Goal: Information Seeking & Learning: Learn about a topic

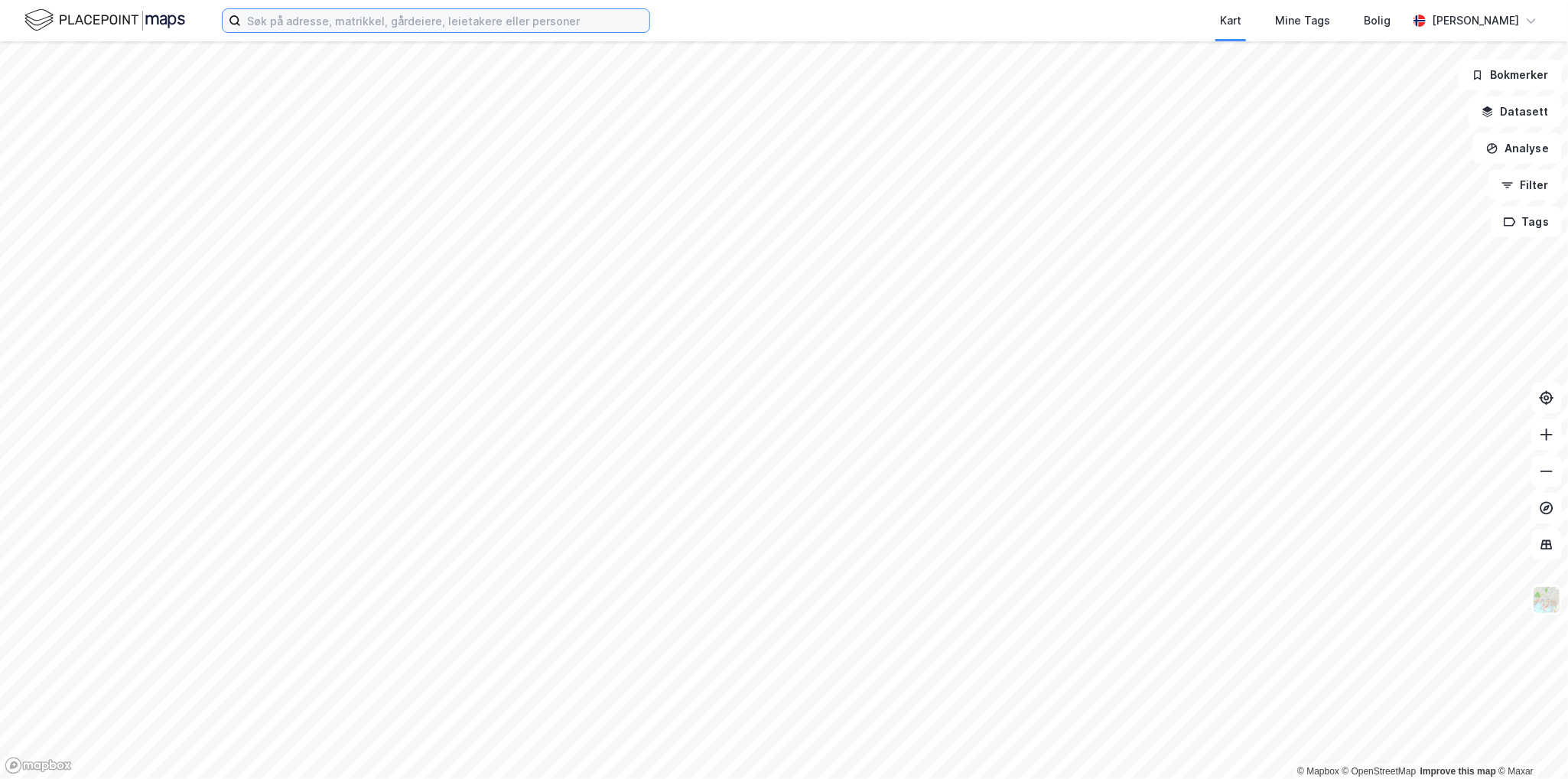
click at [332, 22] on input at bounding box center [445, 20] width 409 height 23
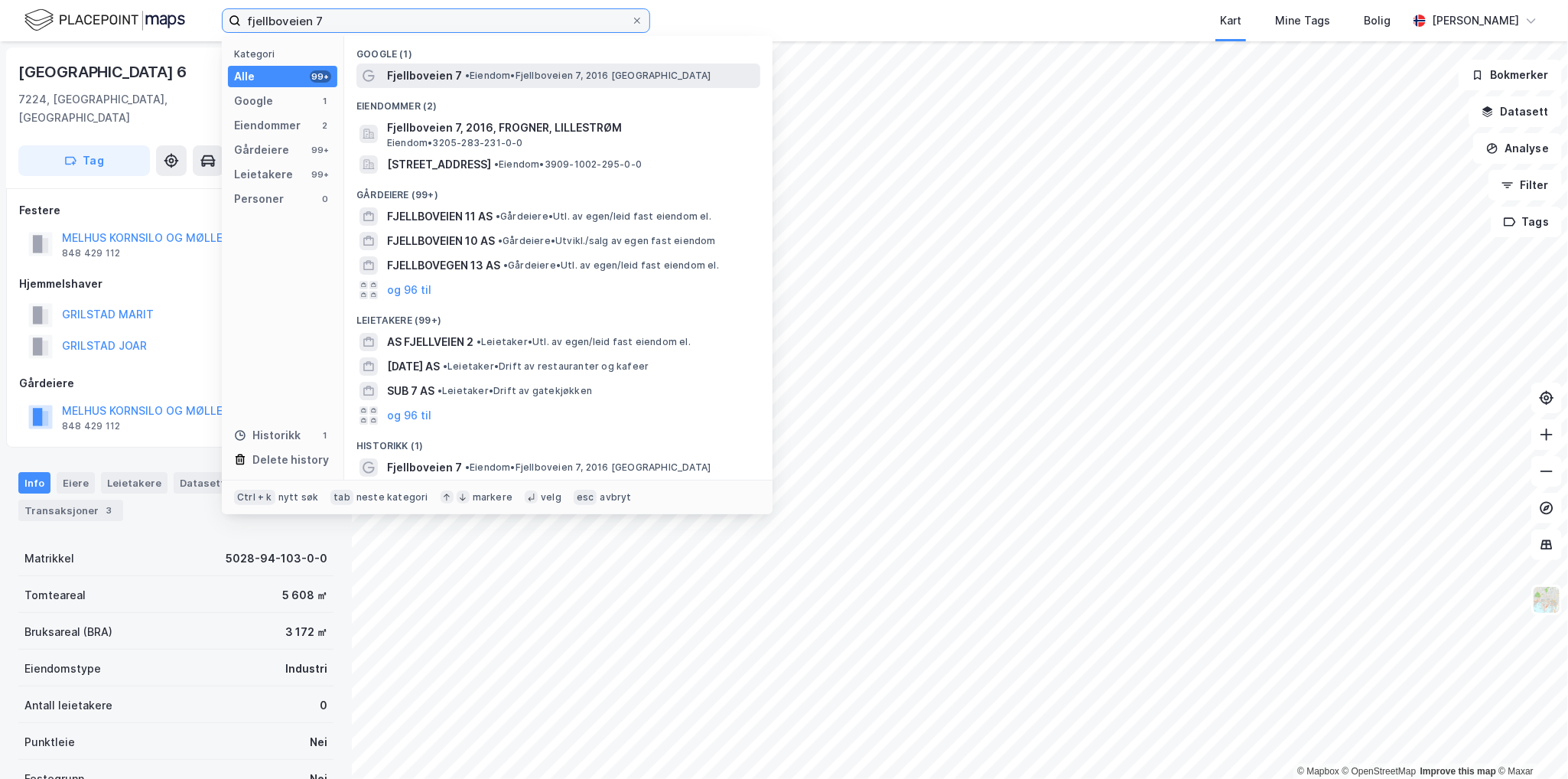
type input "fjellboveien 7"
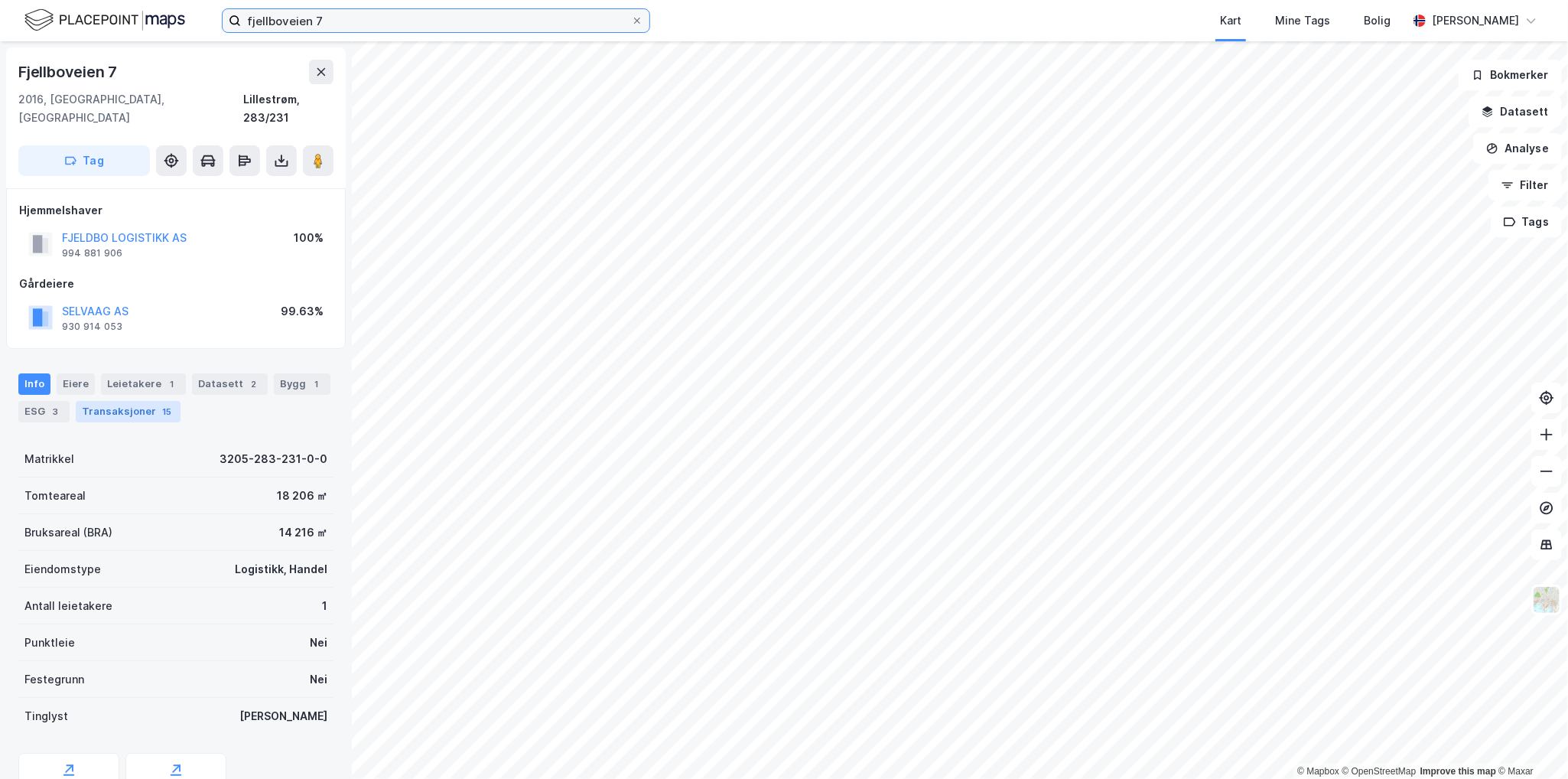
scroll to position [53, 0]
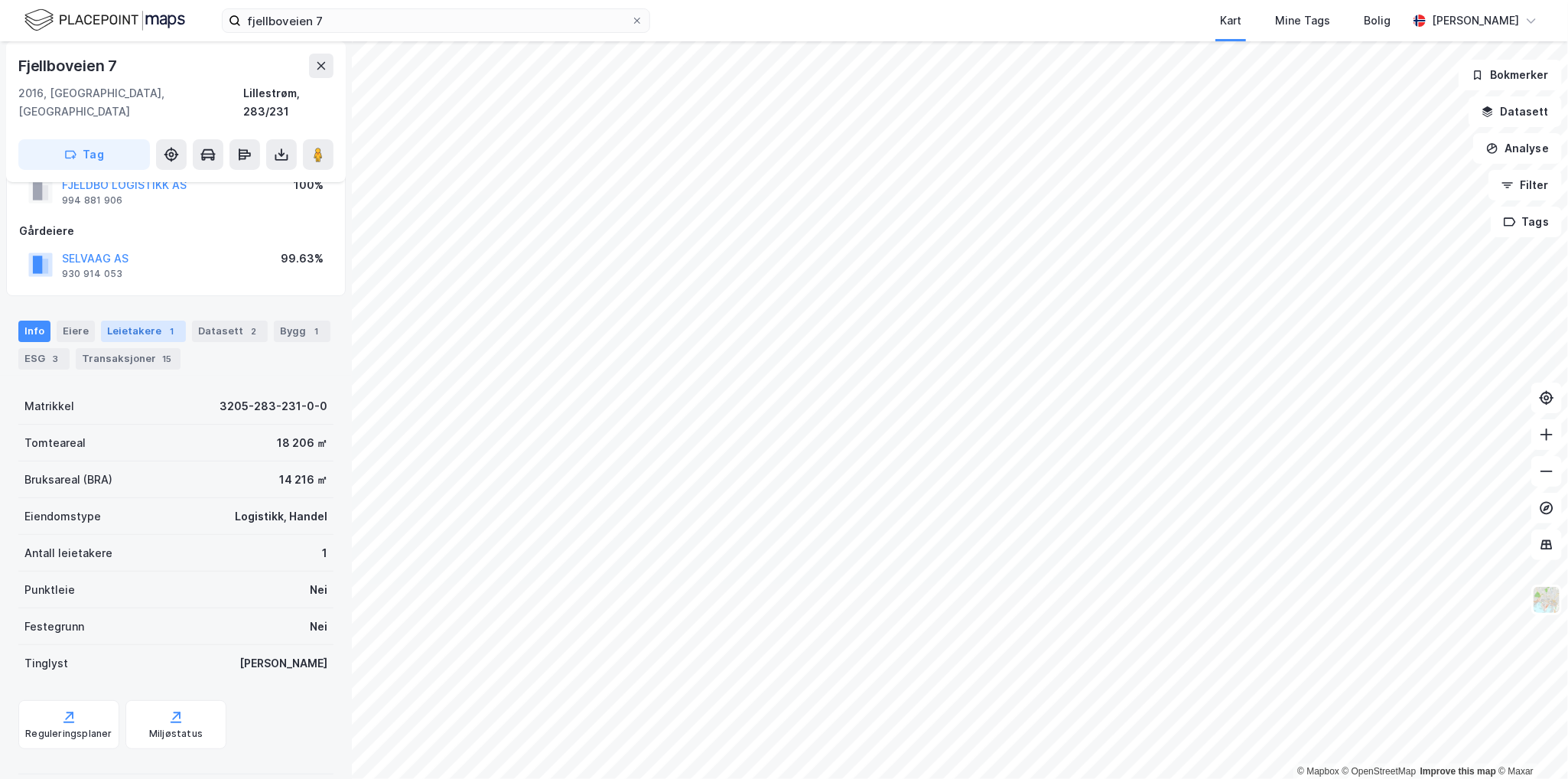
click at [134, 321] on div "Leietakere 1" at bounding box center [144, 331] width 85 height 21
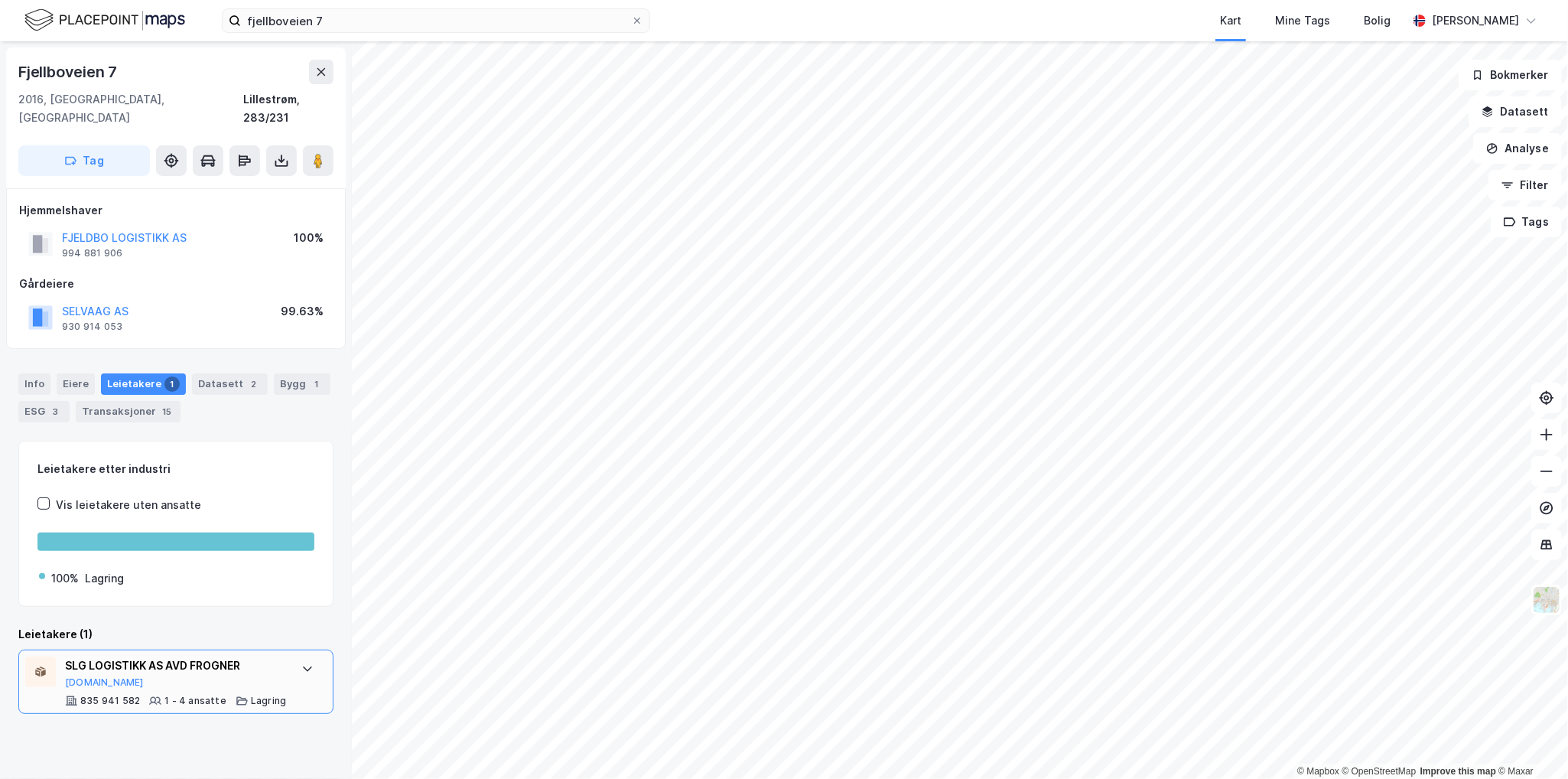
click at [305, 656] on div at bounding box center [307, 668] width 24 height 25
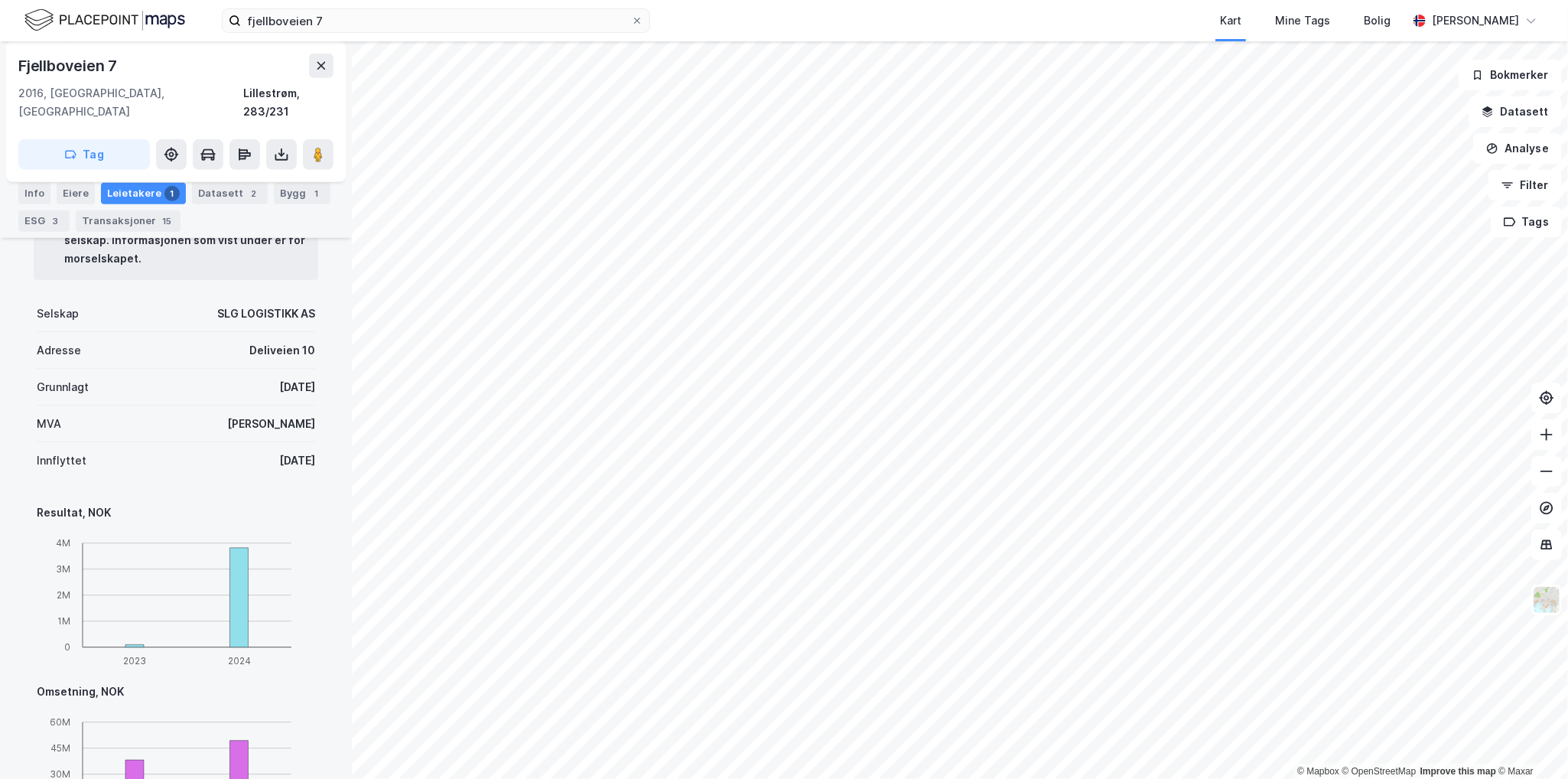
scroll to position [536, 0]
